Goal: Task Accomplishment & Management: Use online tool/utility

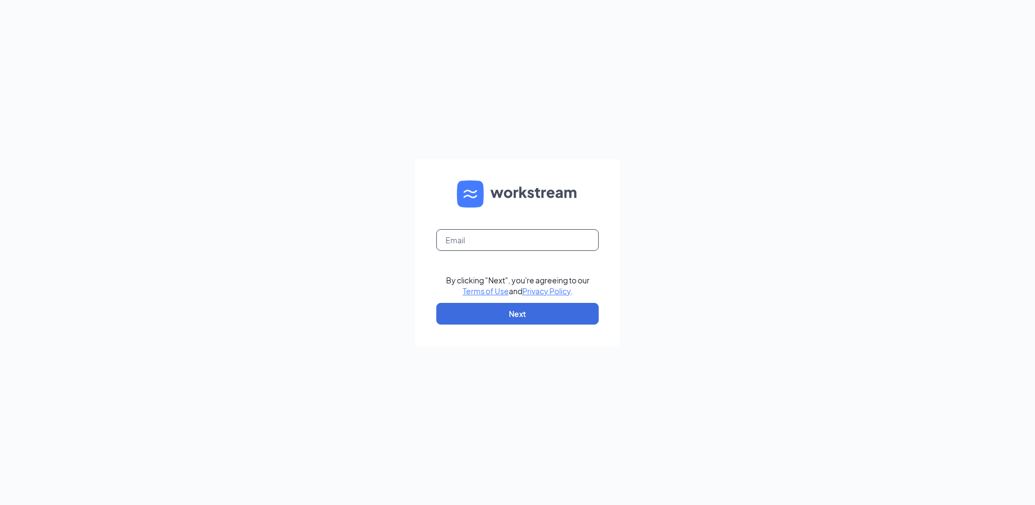
click at [477, 250] on input "text" at bounding box center [517, 240] width 162 height 22
type input "rs039729@tacobell.com"
click at [475, 318] on button "Next" at bounding box center [517, 314] width 162 height 22
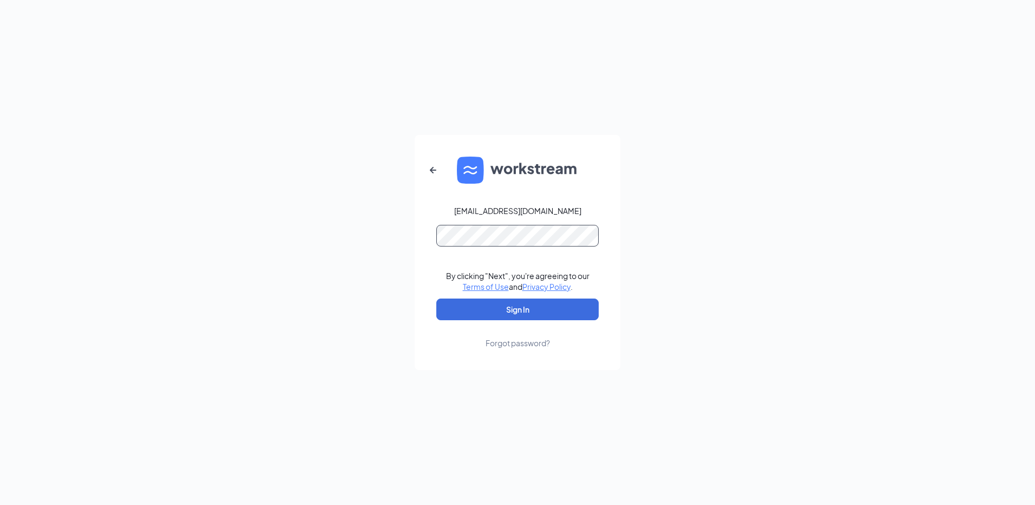
click at [436, 298] on button "Sign In" at bounding box center [517, 309] width 162 height 22
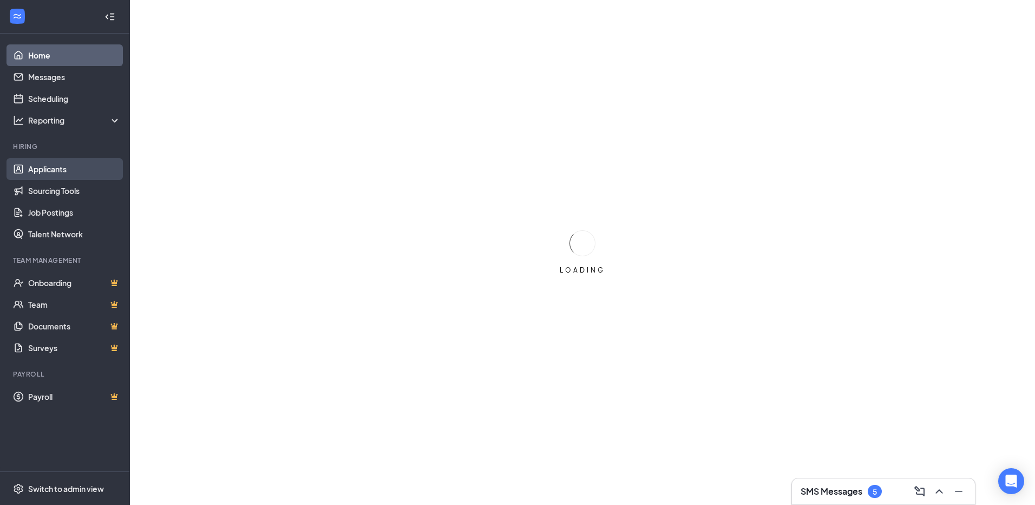
click at [60, 164] on link "Applicants" at bounding box center [74, 169] width 93 height 22
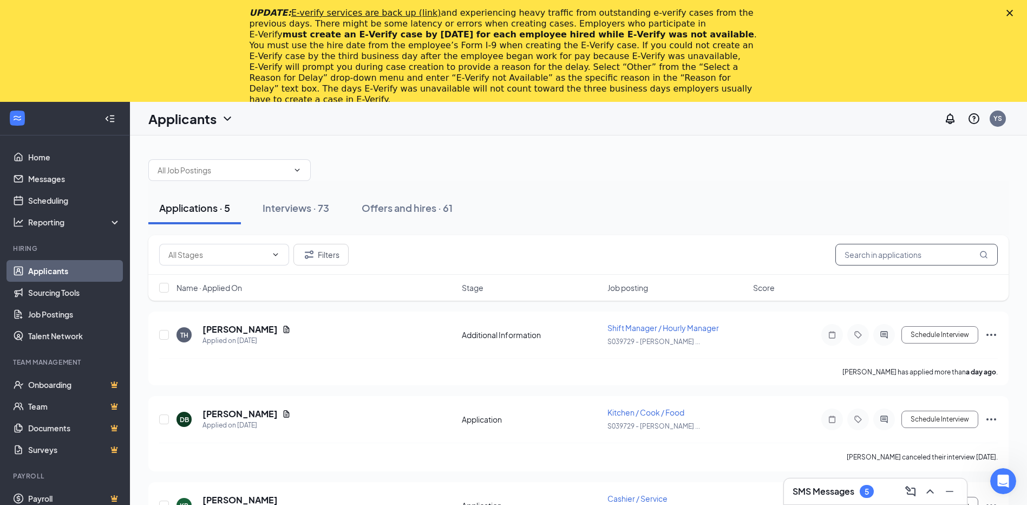
click at [854, 256] on input "text" at bounding box center [916, 255] width 162 height 22
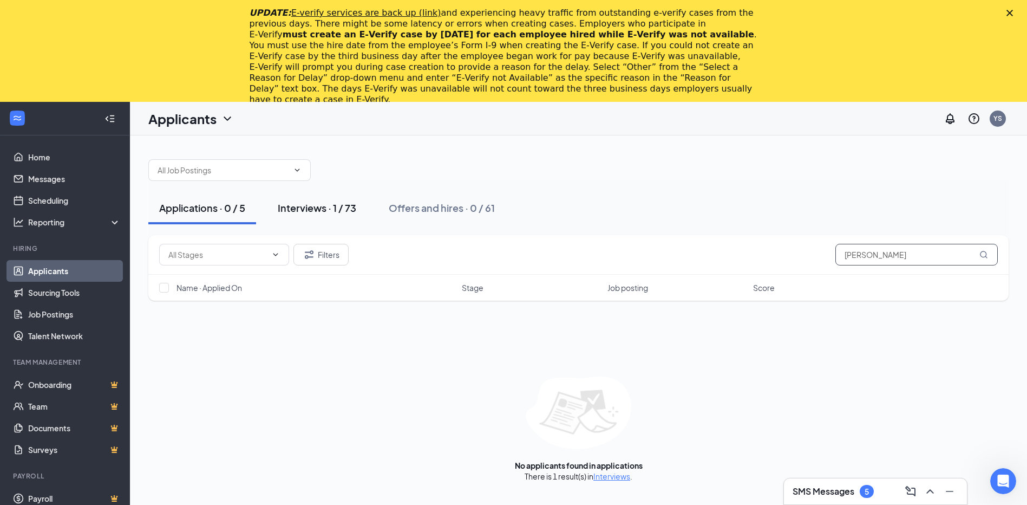
type input "pedro"
click at [337, 213] on div "Interviews · 1 / 73" at bounding box center [317, 208] width 79 height 14
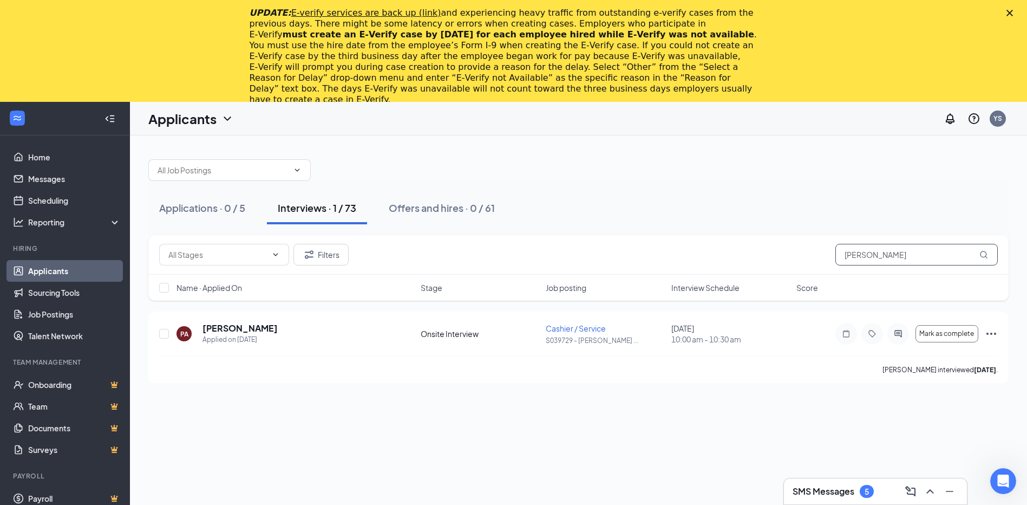
drag, startPoint x: 876, startPoint y: 258, endPoint x: 788, endPoint y: 262, distance: 87.8
click at [788, 262] on div "Filters pedro" at bounding box center [578, 255] width 839 height 22
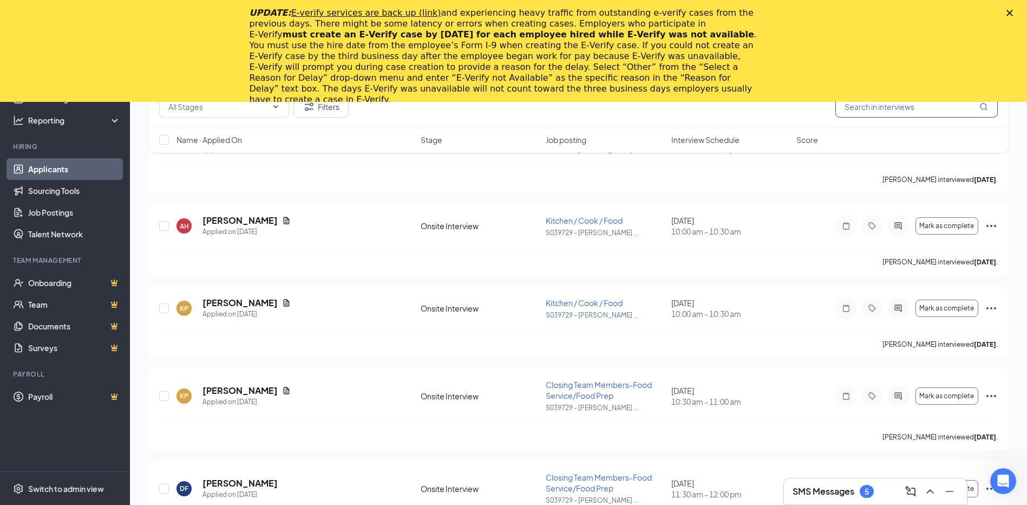
scroll to position [3357, 0]
